Goal: Information Seeking & Learning: Check status

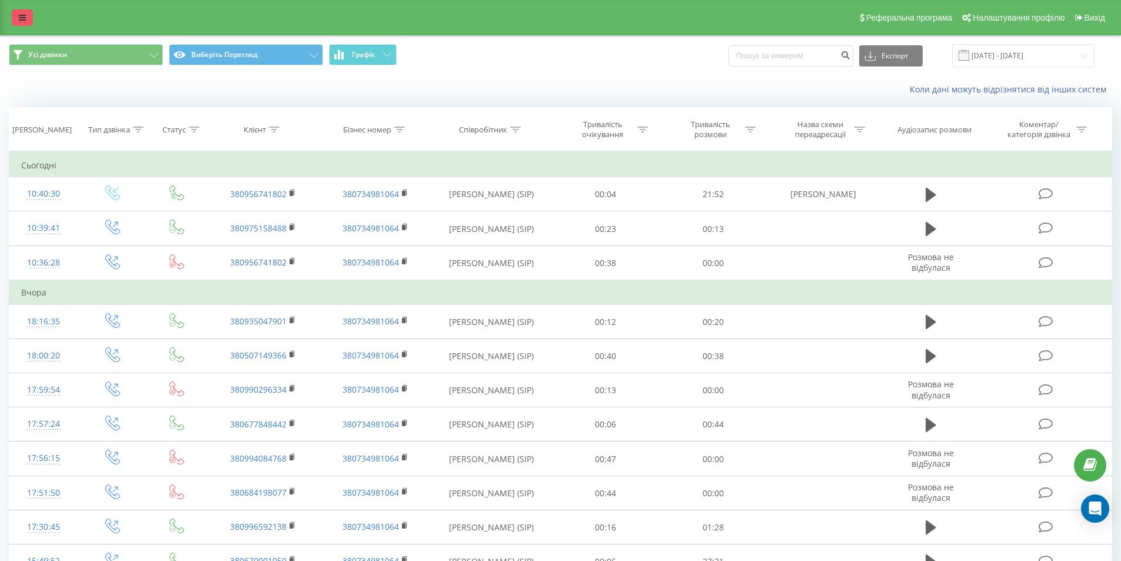
click at [25, 24] on link at bounding box center [22, 17] width 21 height 16
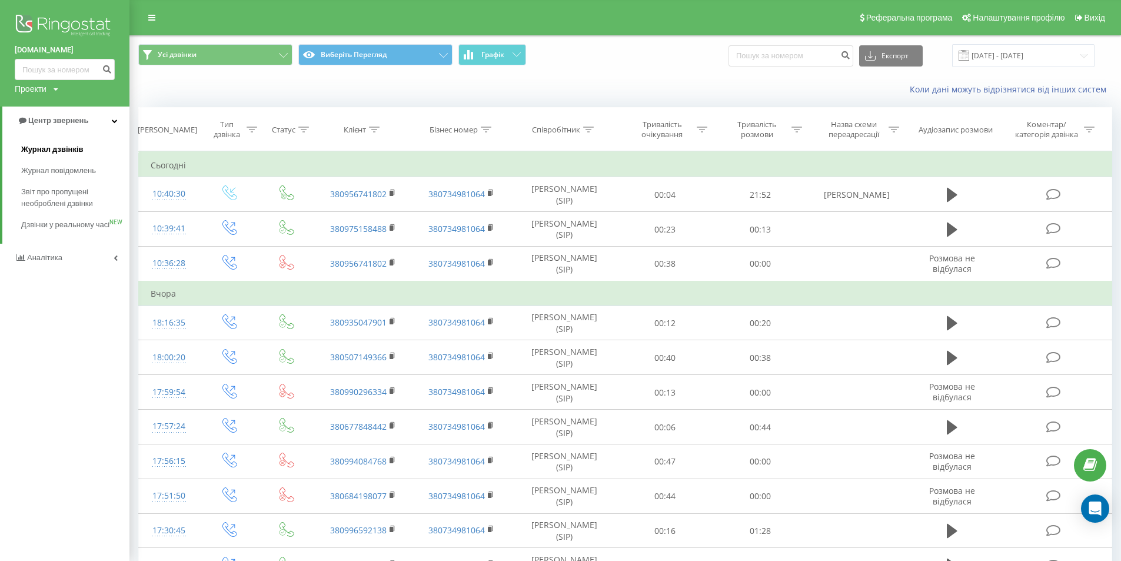
click at [58, 149] on font "Журнал дзвінків" at bounding box center [52, 149] width 62 height 9
click at [63, 260] on link "Аналітика" at bounding box center [64, 258] width 129 height 28
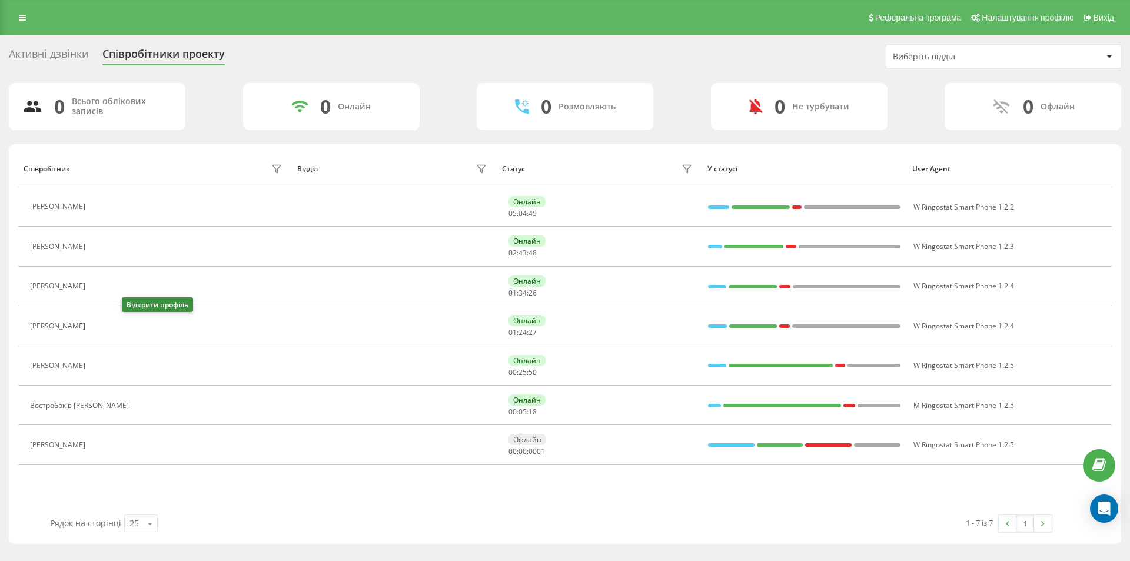
click at [103, 323] on icon at bounding box center [98, 325] width 9 height 9
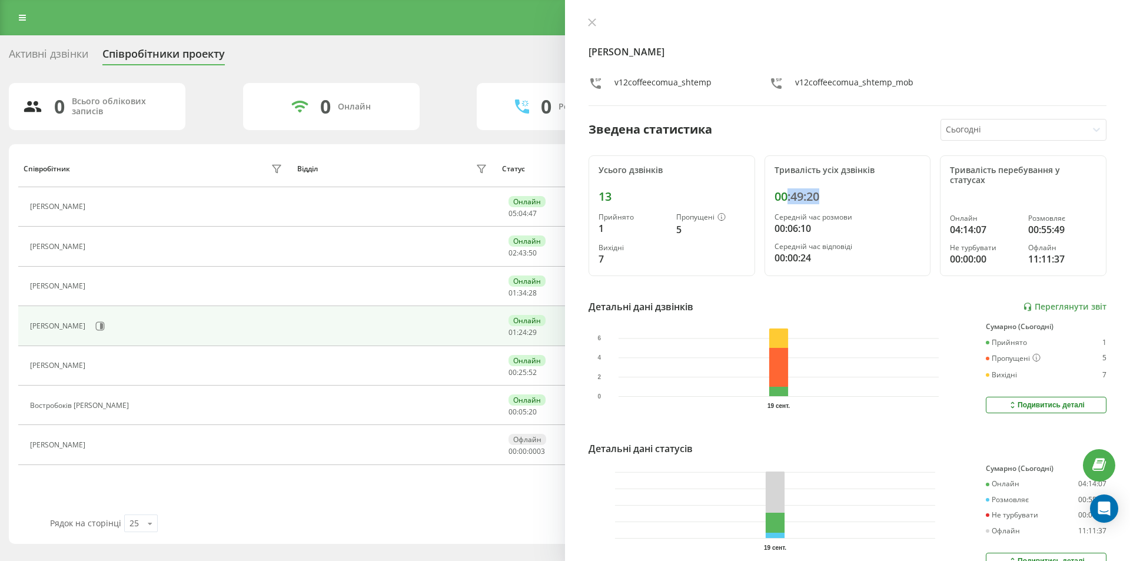
drag, startPoint x: 847, startPoint y: 196, endPoint x: 783, endPoint y: 194, distance: 64.2
click at [783, 194] on div "00:49:20" at bounding box center [847, 197] width 147 height 14
click at [783, 194] on font "00:49:20" at bounding box center [796, 196] width 45 height 16
click at [408, 47] on div "Активні дзвінки Співробітники проекту Виберіть відділ" at bounding box center [565, 56] width 1112 height 25
